Goal: Entertainment & Leisure: Browse casually

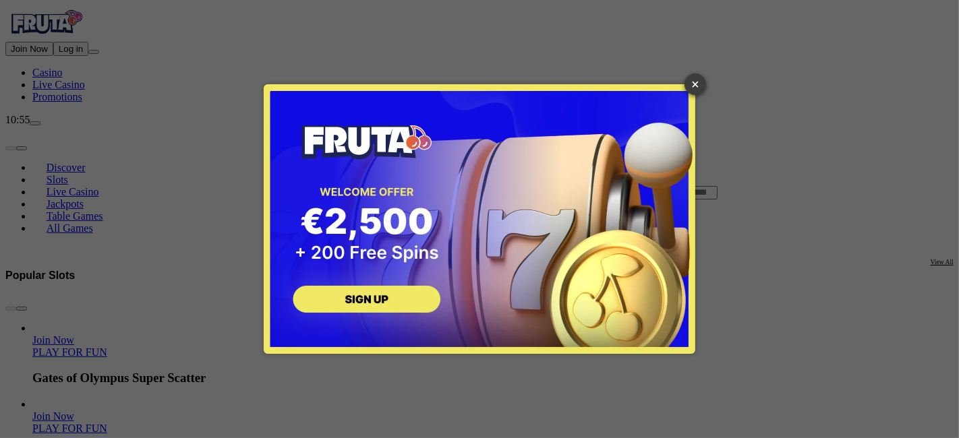
click at [705, 85] on link "×" at bounding box center [696, 85] width 22 height 22
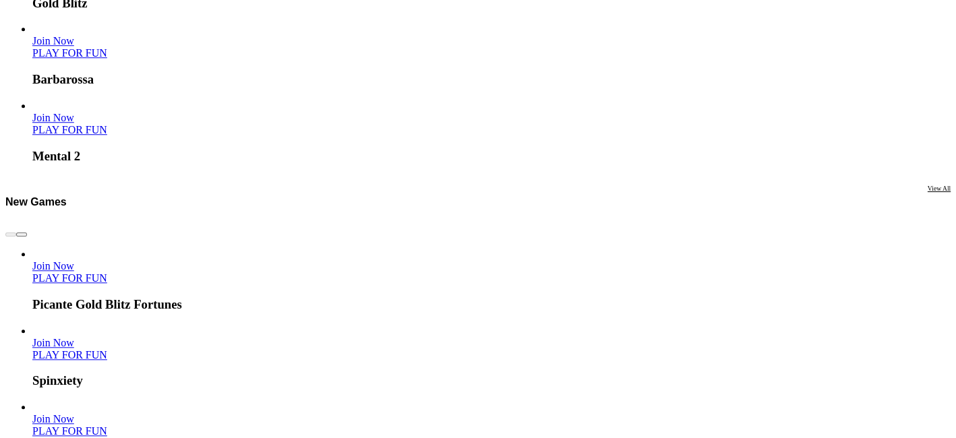
scroll to position [989, 0]
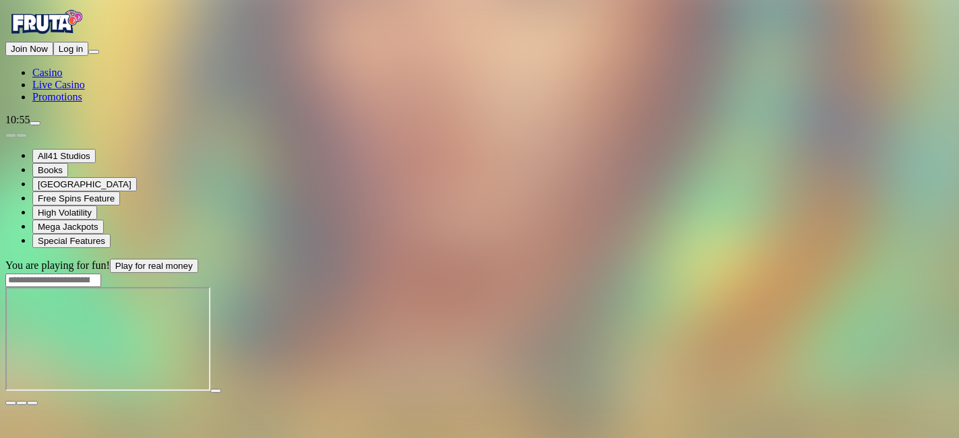
click at [32, 403] on span "fullscreen icon" at bounding box center [32, 403] width 0 height 0
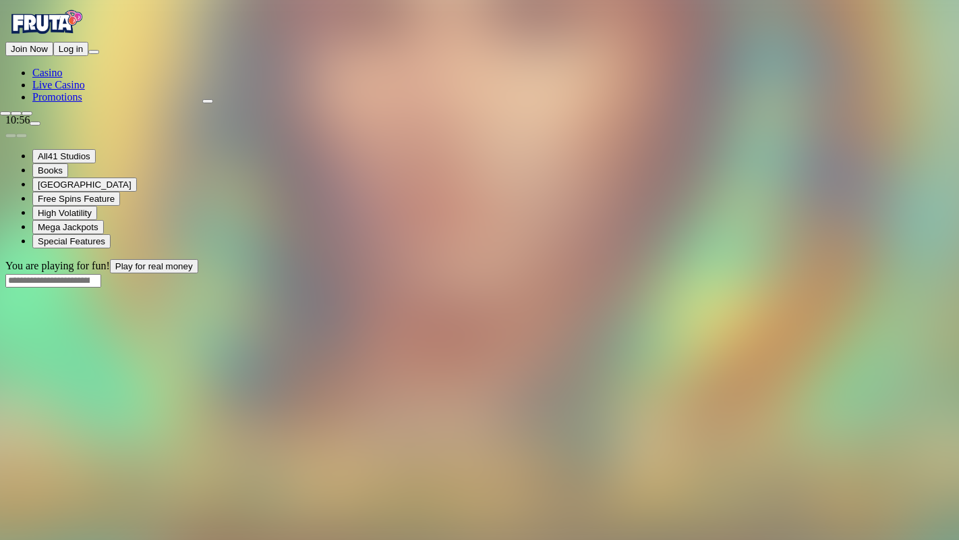
click at [5, 113] on span "close icon" at bounding box center [5, 113] width 0 height 0
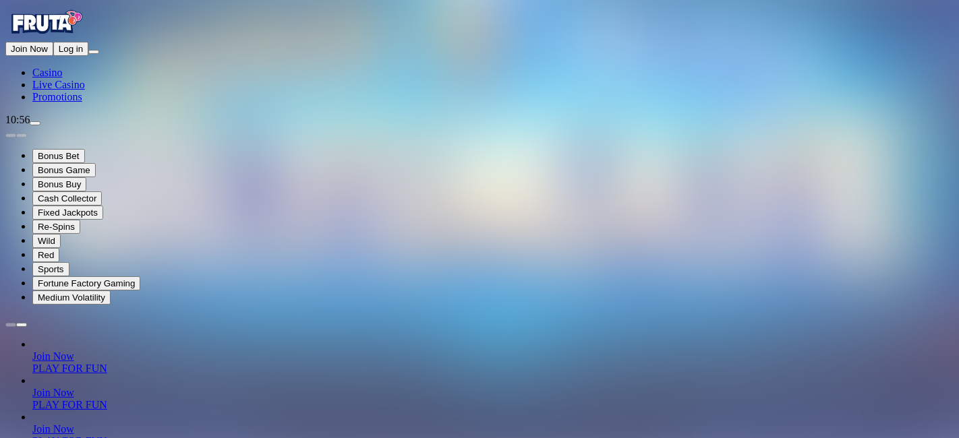
click at [62, 78] on span "Casino" at bounding box center [47, 72] width 30 height 11
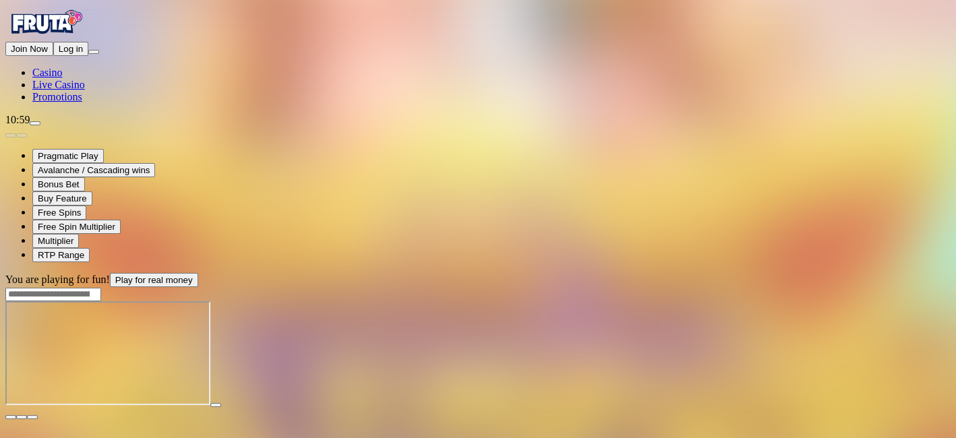
click at [38, 415] on button "button" at bounding box center [32, 417] width 11 height 4
click at [32, 417] on span "fullscreen icon" at bounding box center [32, 417] width 0 height 0
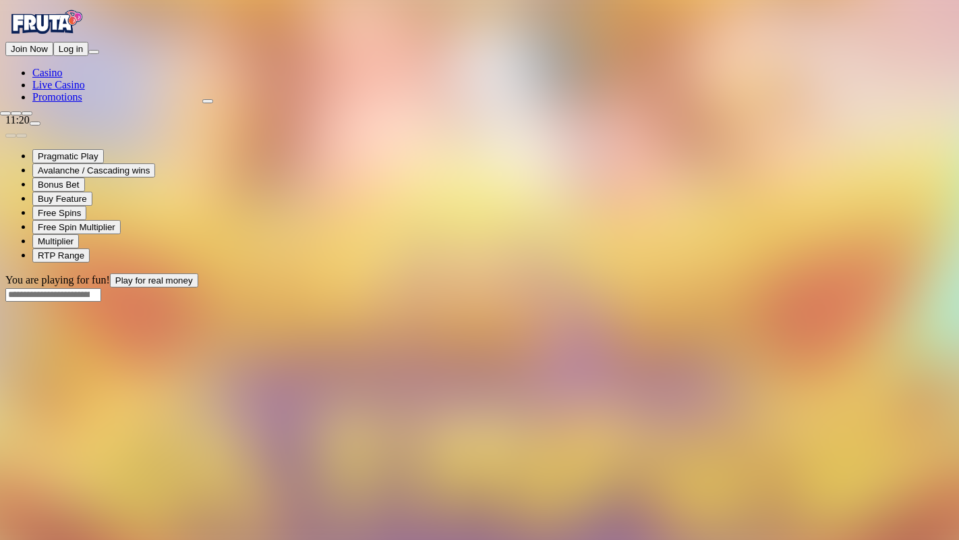
click at [5, 113] on span "close icon" at bounding box center [5, 113] width 0 height 0
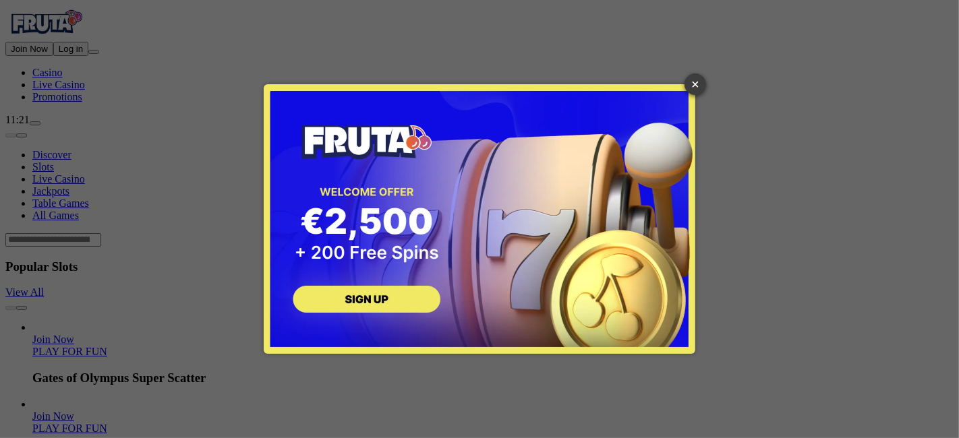
click at [693, 86] on link "×" at bounding box center [696, 85] width 22 height 22
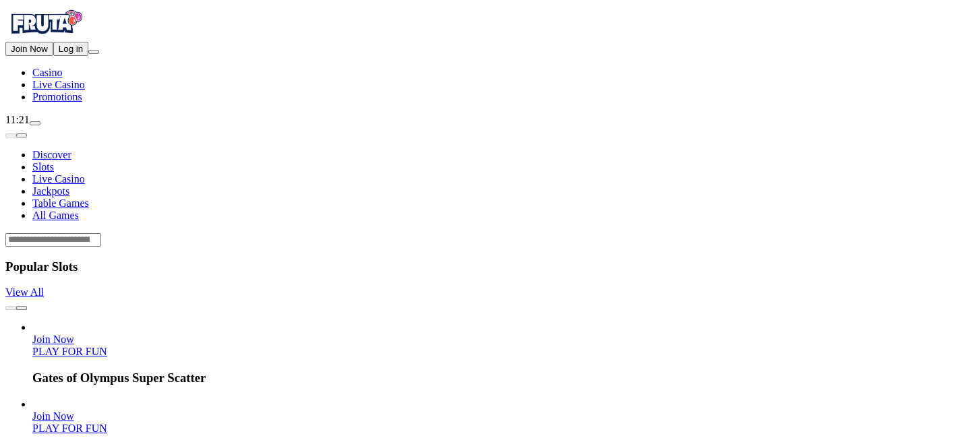
click at [101, 233] on input "Search" at bounding box center [53, 239] width 96 height 13
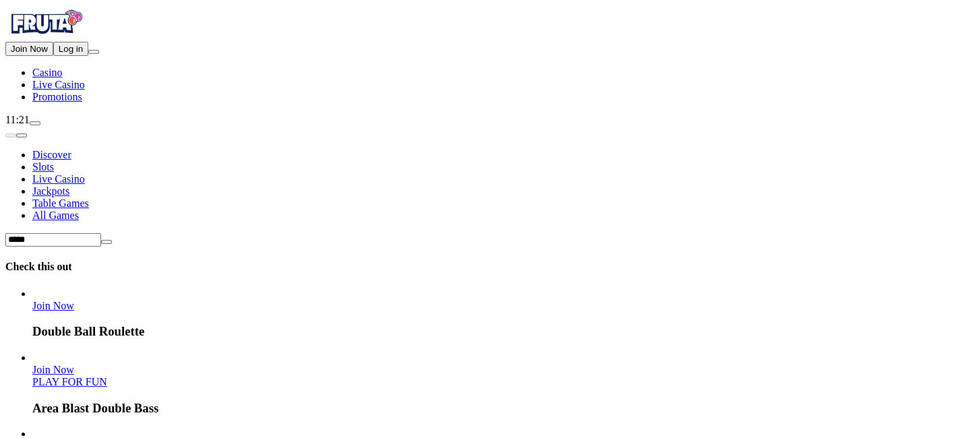
type input "*****"
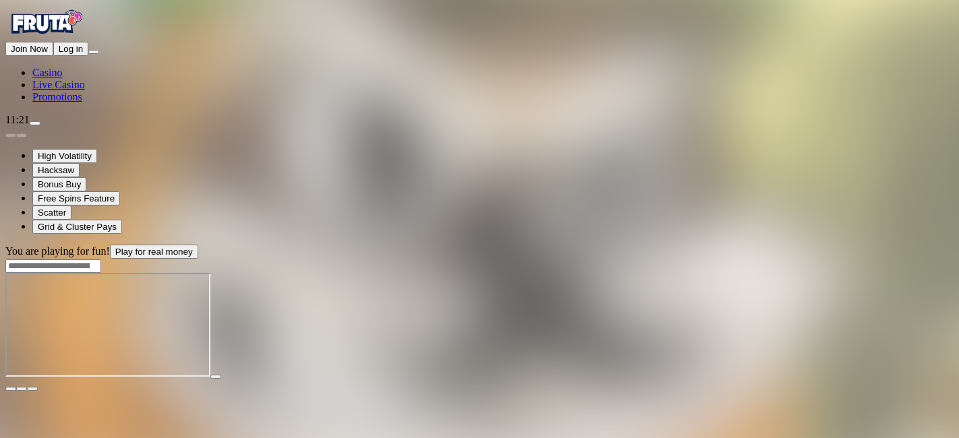
click at [854, 380] on div at bounding box center [479, 386] width 948 height 12
click at [32, 389] on span "fullscreen icon" at bounding box center [32, 389] width 0 height 0
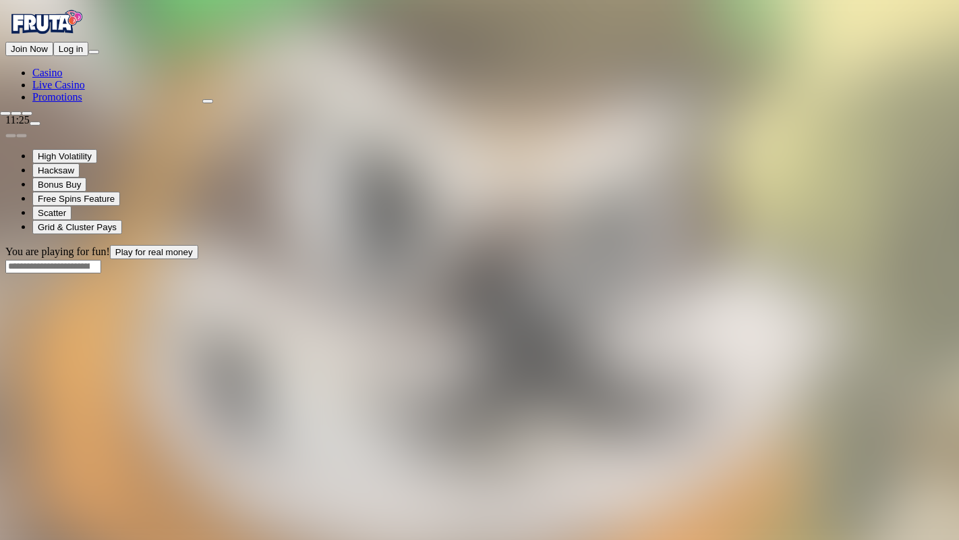
click at [5, 113] on span "close icon" at bounding box center [5, 113] width 0 height 0
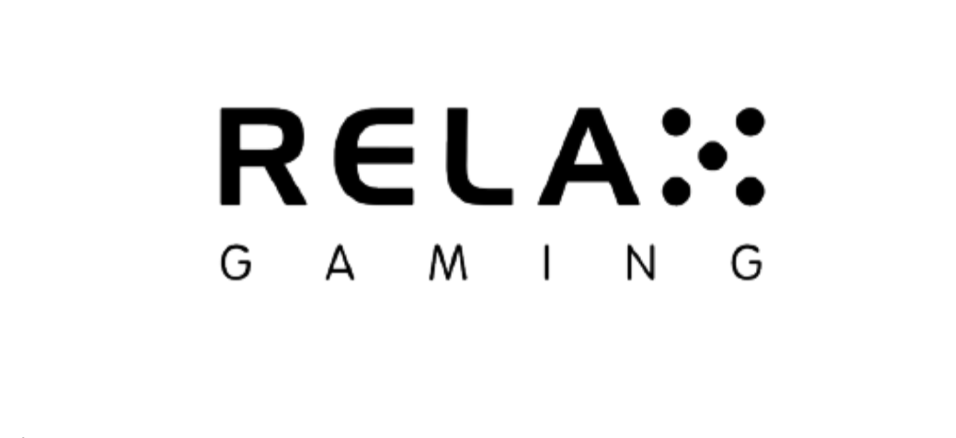
scroll to position [2698, 0]
